Goal: Information Seeking & Learning: Learn about a topic

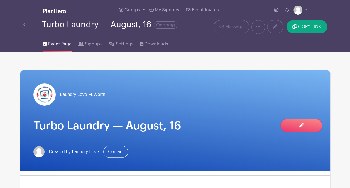
click at [25, 24] on img at bounding box center [26, 25] width 6 height 4
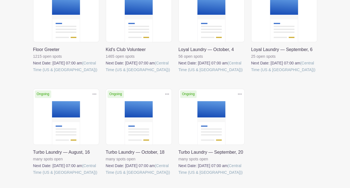
scroll to position [111, 0]
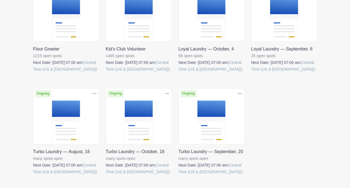
click at [33, 72] on link at bounding box center [33, 72] width 0 height 0
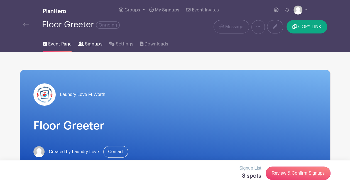
click at [85, 42] on span "Signups" at bounding box center [93, 44] width 17 height 7
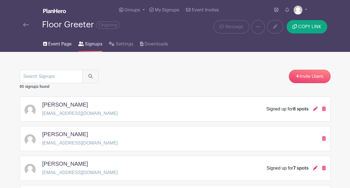
click at [64, 41] on span "Event Page" at bounding box center [59, 44] width 23 height 7
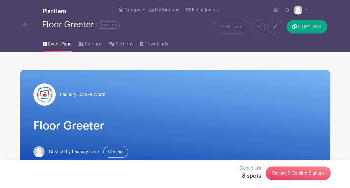
click at [28, 24] on img at bounding box center [26, 25] width 6 height 4
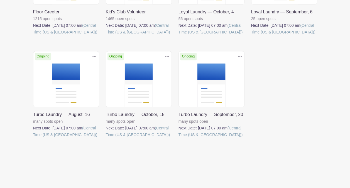
click at [33, 138] on link at bounding box center [33, 138] width 0 height 0
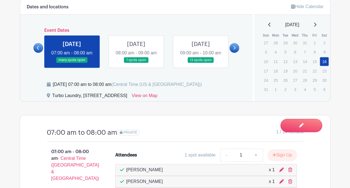
scroll to position [279, 0]
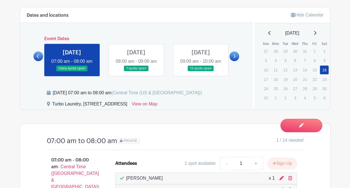
click at [72, 71] on link at bounding box center [72, 71] width 0 height 0
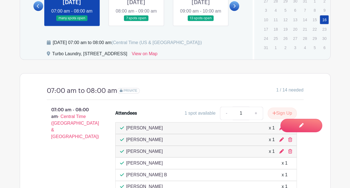
scroll to position [306, 0]
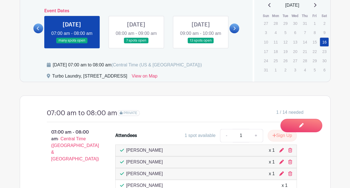
click at [136, 43] on link at bounding box center [136, 43] width 0 height 0
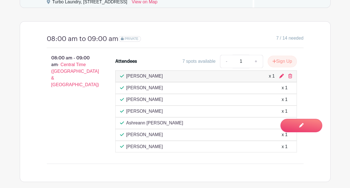
scroll to position [279, 0]
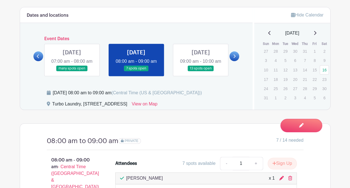
click at [235, 54] on icon at bounding box center [234, 56] width 3 height 4
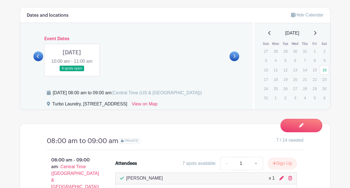
click at [72, 71] on link at bounding box center [72, 71] width 0 height 0
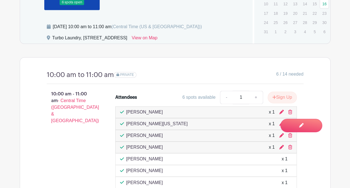
scroll to position [306, 0]
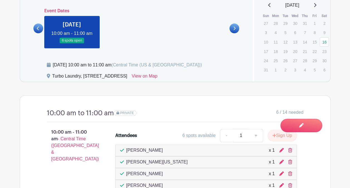
click at [37, 26] on icon at bounding box center [38, 28] width 3 height 4
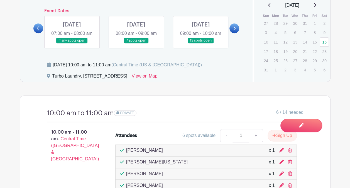
click at [136, 43] on link at bounding box center [136, 43] width 0 height 0
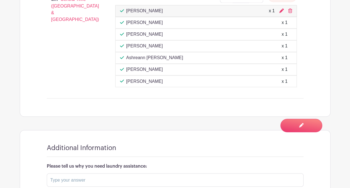
scroll to position [418, 0]
